Goal: Task Accomplishment & Management: Use online tool/utility

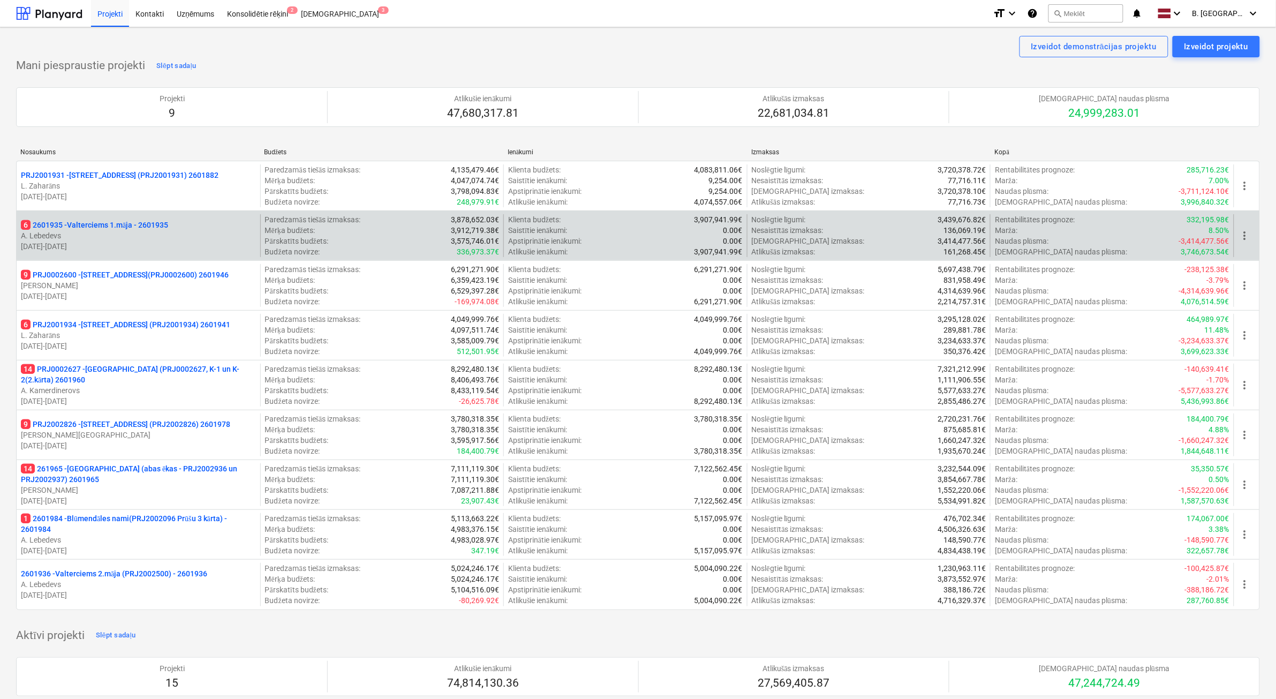
click at [186, 239] on p "A. Lebedevs" at bounding box center [138, 235] width 235 height 11
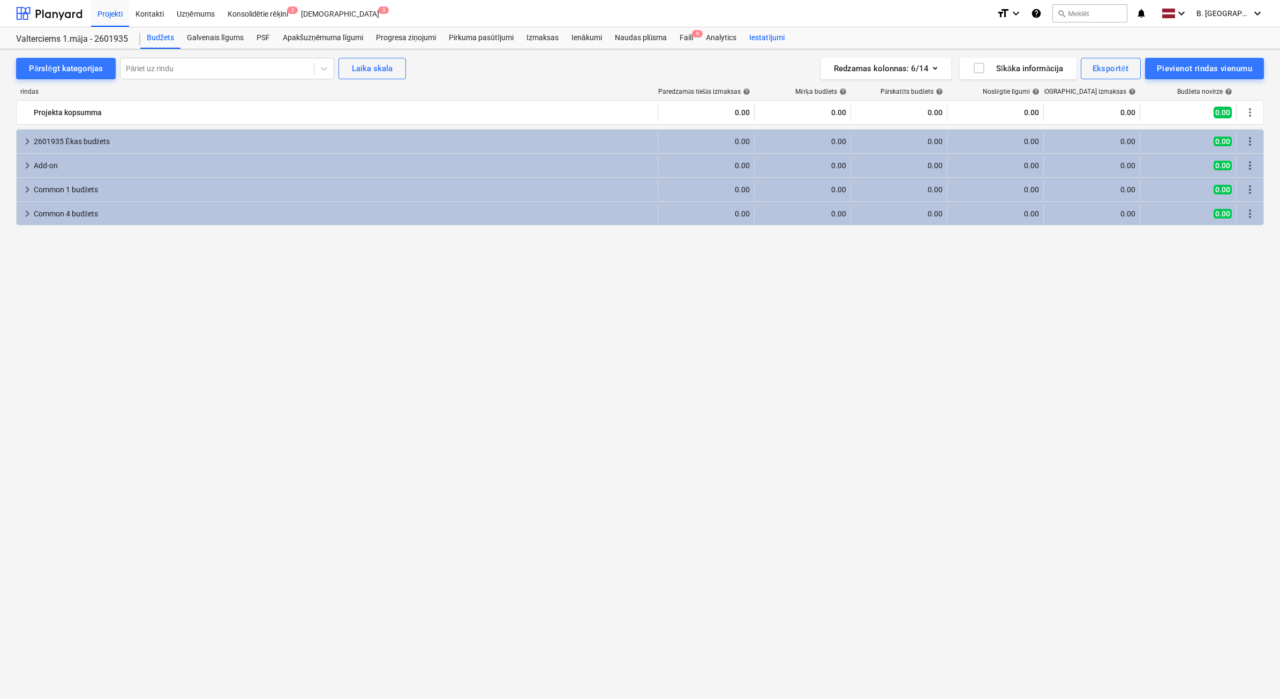
click at [687, 40] on div "Faili 6" at bounding box center [686, 37] width 26 height 21
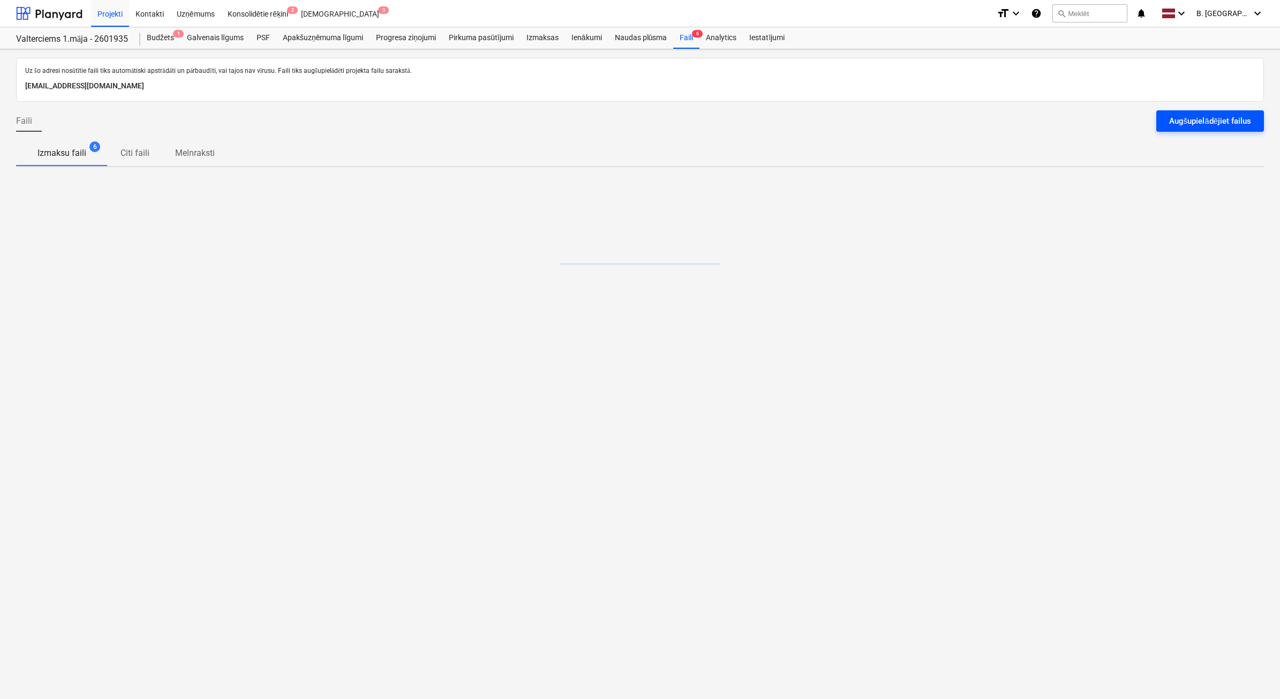
click at [1193, 126] on div "Augšupielādējiet failus" at bounding box center [1210, 121] width 82 height 14
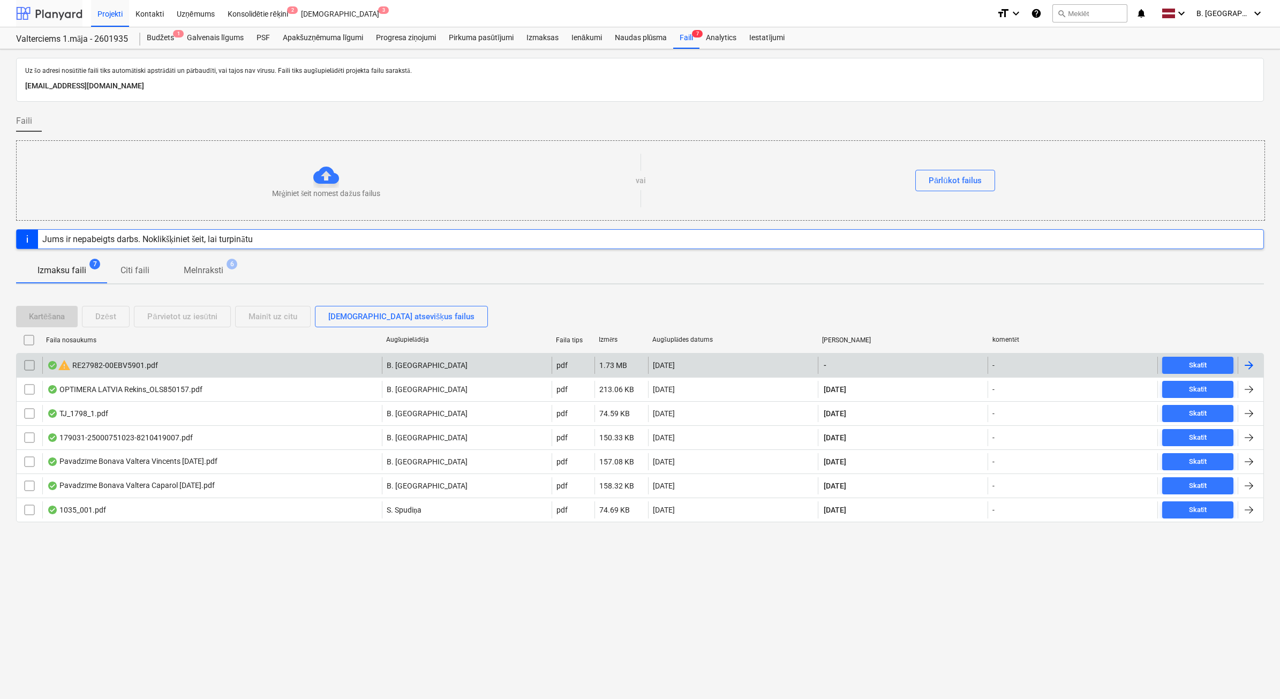
click at [51, 12] on div at bounding box center [49, 13] width 66 height 27
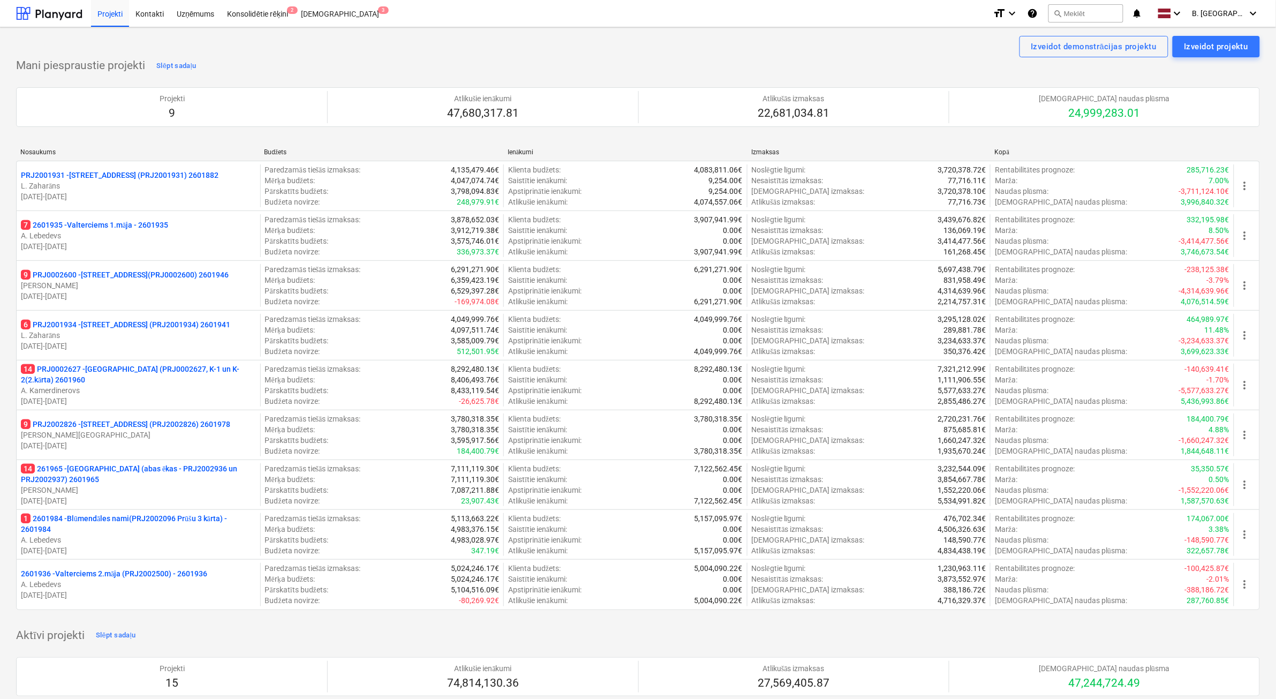
click at [178, 486] on p "[PERSON_NAME]" at bounding box center [138, 490] width 235 height 11
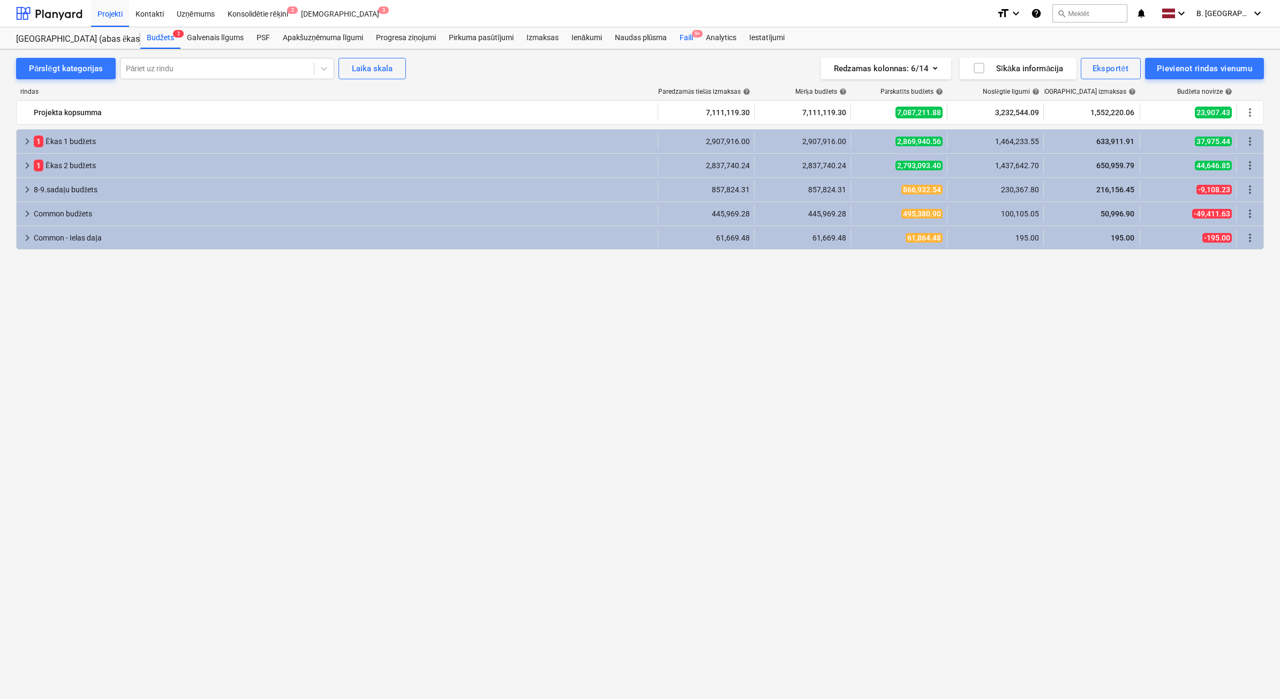
click at [683, 41] on div "Faili 9+" at bounding box center [686, 37] width 26 height 21
